Goal: Task Accomplishment & Management: Manage account settings

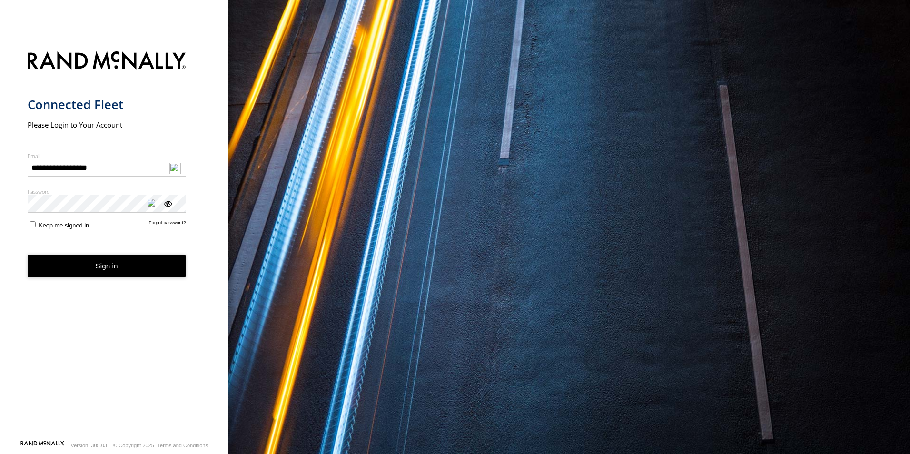
type input "**********"
click at [119, 268] on button "Sign in" at bounding box center [107, 266] width 159 height 23
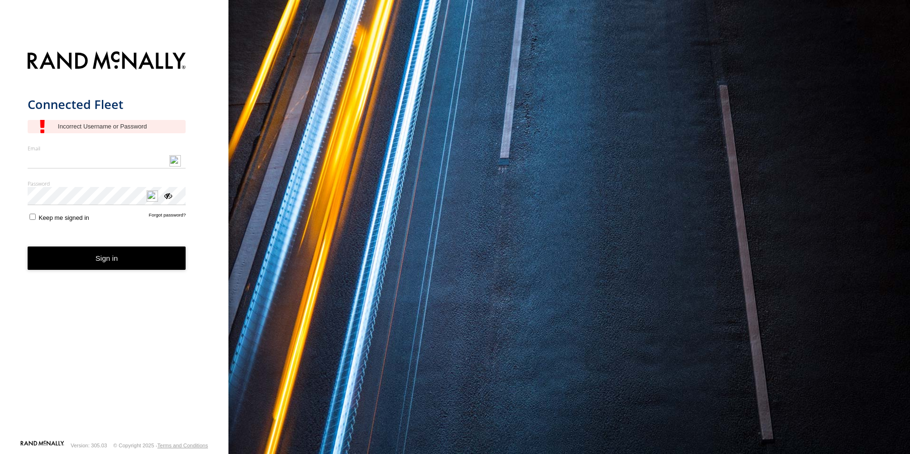
click at [63, 158] on input "Email" at bounding box center [107, 160] width 159 height 17
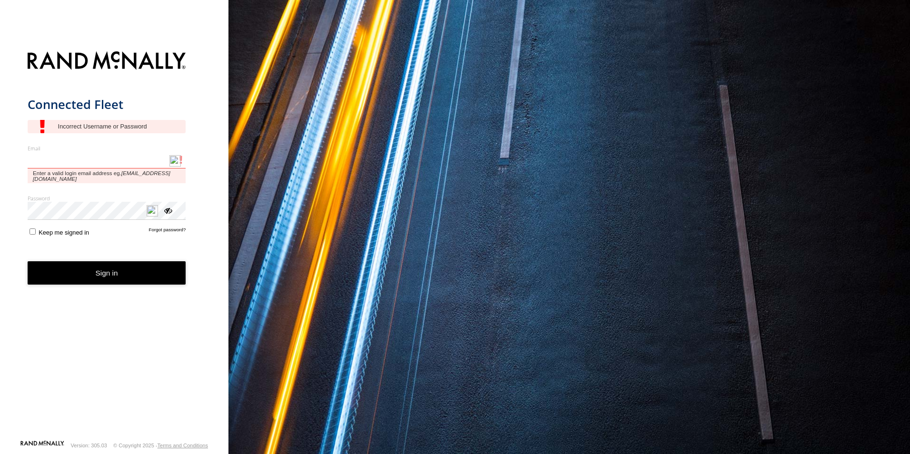
click at [49, 153] on input "Email" at bounding box center [107, 160] width 159 height 17
type input "**********"
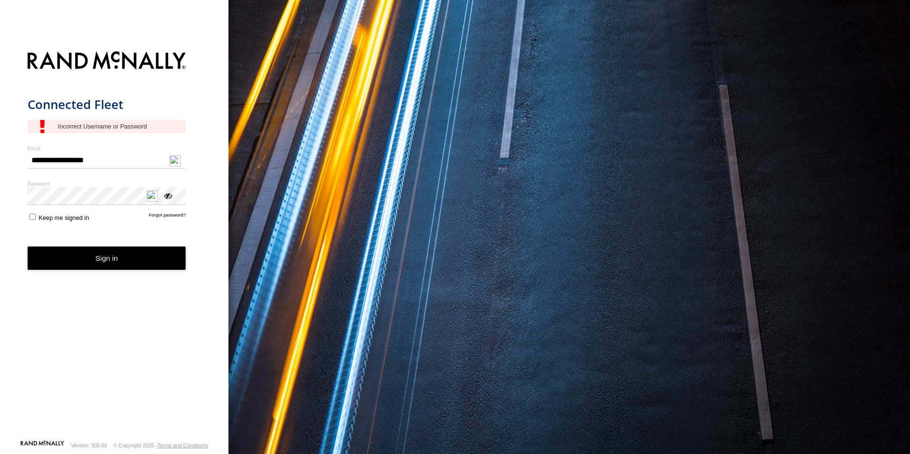
click at [166, 197] on div "ViewPassword" at bounding box center [168, 195] width 10 height 10
click at [167, 227] on form "**********" at bounding box center [115, 243] width 174 height 394
click at [160, 215] on link "Forgot password?" at bounding box center [167, 216] width 37 height 9
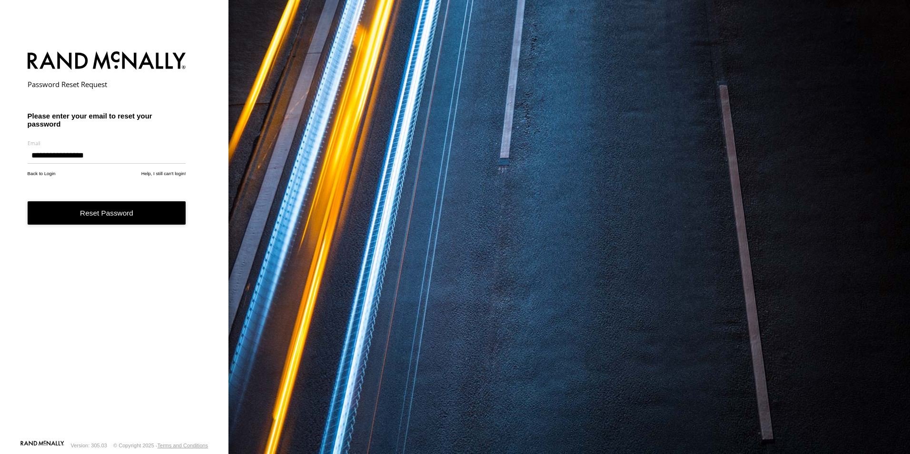
type input "**********"
click at [110, 209] on button "Reset Password" at bounding box center [107, 212] width 159 height 23
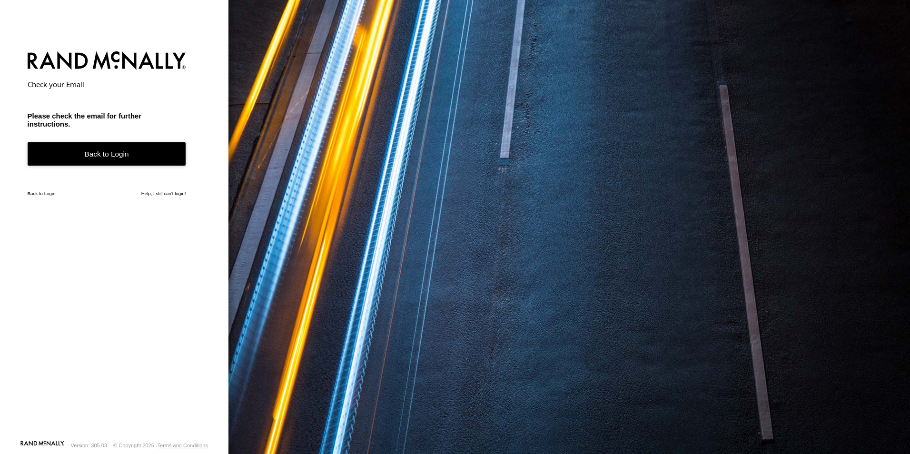
click at [99, 153] on link "Back to Login" at bounding box center [107, 153] width 159 height 23
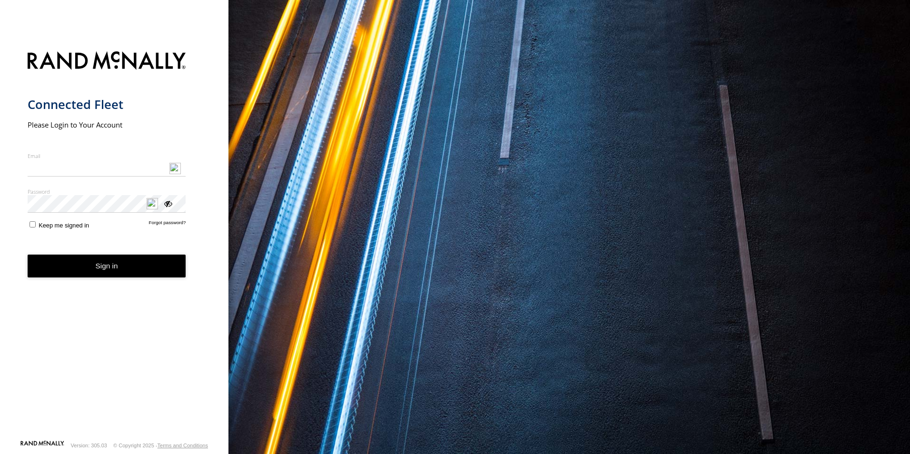
click at [170, 231] on form "Connected Fleet Please Login to Your Account Email Enter a valid login email ad…" at bounding box center [115, 243] width 174 height 394
click at [165, 222] on link "Forgot password?" at bounding box center [167, 224] width 37 height 9
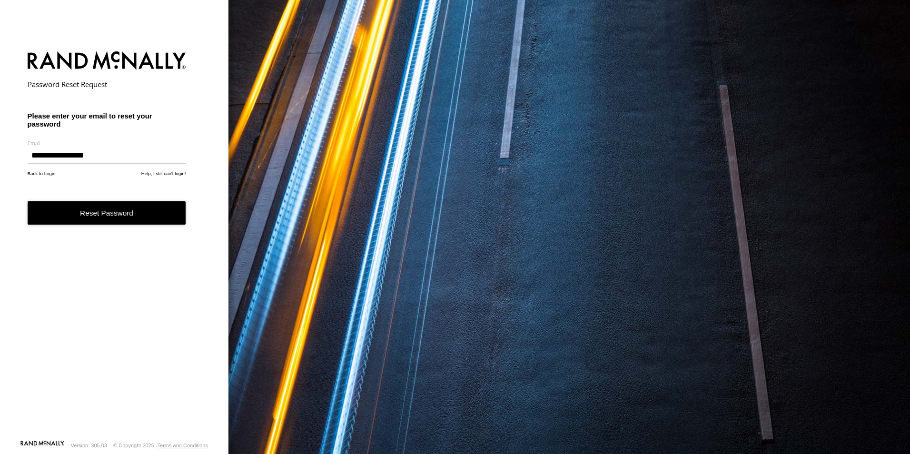
type input "**********"
click at [127, 214] on button "Reset Password" at bounding box center [107, 212] width 159 height 23
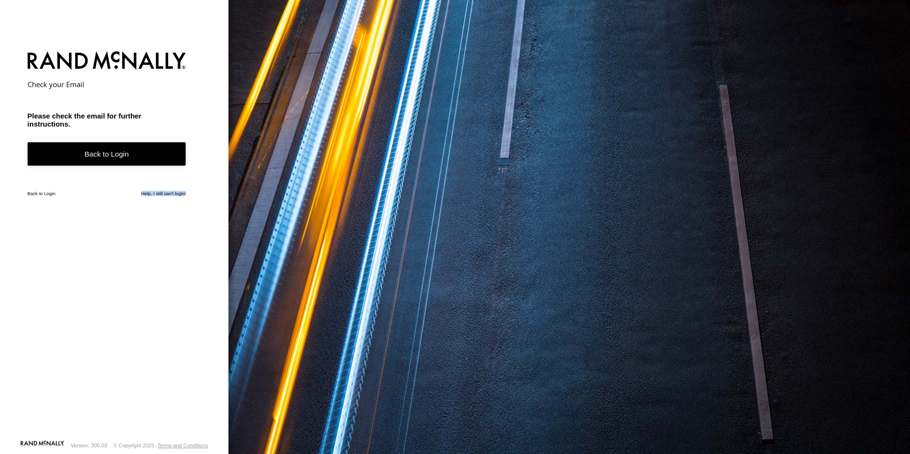
click at [127, 214] on form "Check your Email Please check the email for further instructions. Back to Login…" at bounding box center [115, 243] width 174 height 394
drag, startPoint x: 0, startPoint y: 0, endPoint x: 127, endPoint y: 214, distance: 249.1
click at [127, 214] on form "Check your Email Please check the email for further instructions. Back to Login…" at bounding box center [115, 243] width 174 height 394
drag, startPoint x: 127, startPoint y: 214, endPoint x: 122, endPoint y: 226, distance: 12.4
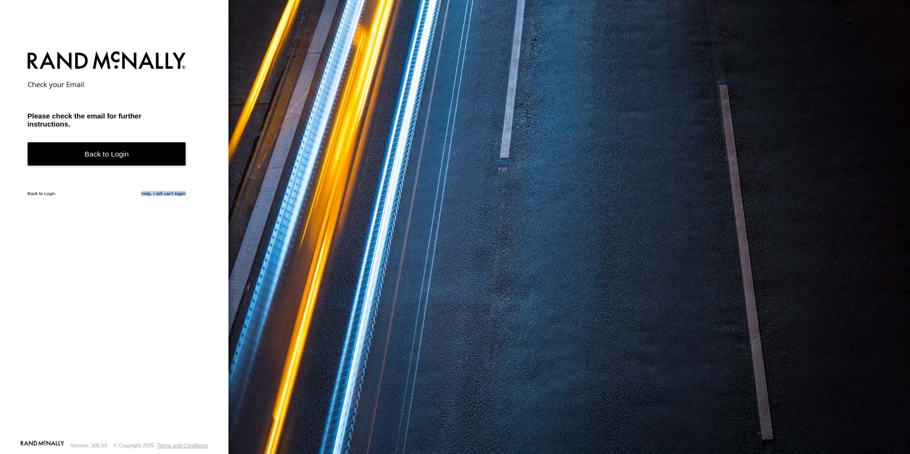
click at [122, 225] on form "Check your Email Please check the email for further instructions. Back to Login…" at bounding box center [115, 243] width 174 height 394
click at [122, 226] on form "Check your Email Please check the email for further instructions. Back to Login…" at bounding box center [115, 243] width 174 height 394
drag, startPoint x: 122, startPoint y: 226, endPoint x: 125, endPoint y: 244, distance: 18.3
click at [125, 243] on form "Check your Email Please check the email for further instructions. Back to Login…" at bounding box center [115, 243] width 174 height 394
click at [125, 244] on form "Check your Email Please check the email for further instructions. Back to Login…" at bounding box center [115, 243] width 174 height 394
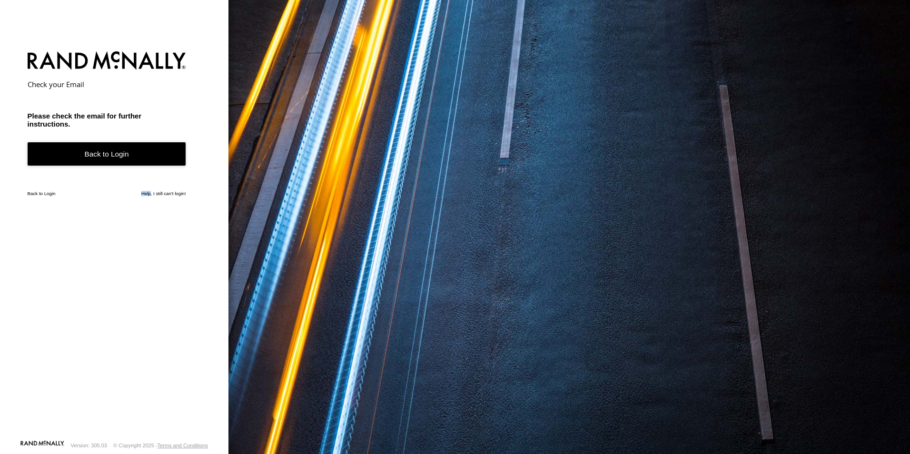
click at [125, 244] on form "Check your Email Please check the email for further instructions. Back to Login…" at bounding box center [115, 243] width 174 height 394
drag, startPoint x: 125, startPoint y: 244, endPoint x: 191, endPoint y: 314, distance: 96.7
click at [191, 314] on form "Check your Email Please check the email for further instructions. Back to Login…" at bounding box center [115, 243] width 174 height 394
click at [161, 193] on link "Help, I still can't login!" at bounding box center [163, 193] width 45 height 5
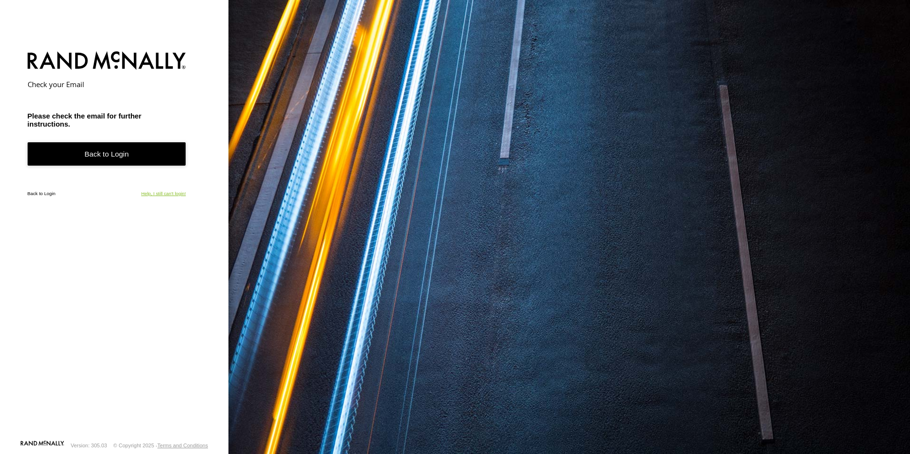
click at [168, 196] on link "Help, I still can't login!" at bounding box center [163, 193] width 45 height 5
